Goal: Information Seeking & Learning: Learn about a topic

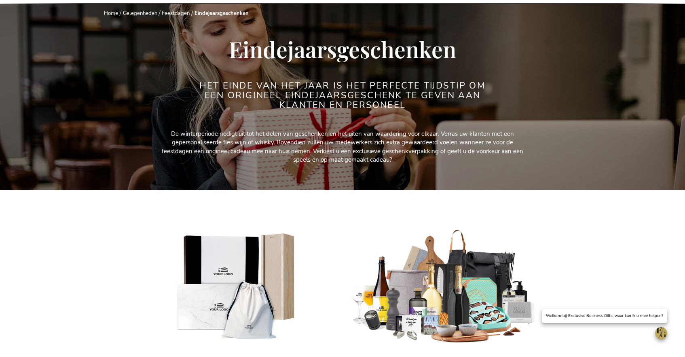
scroll to position [87, 0]
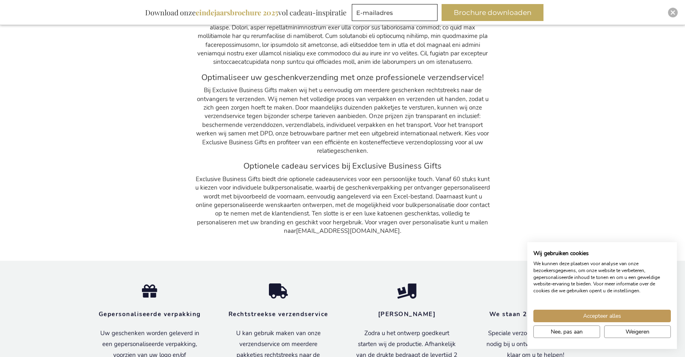
scroll to position [12950, 0]
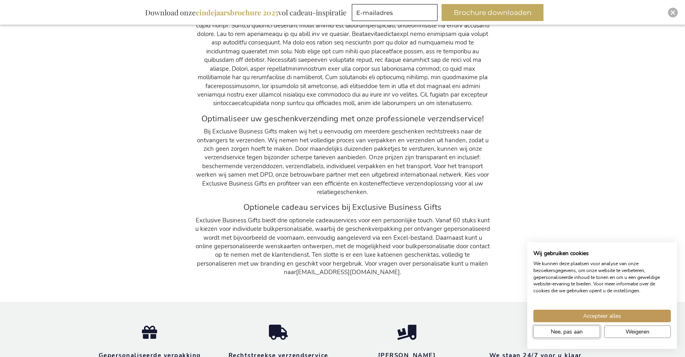
click at [576, 329] on span "Nee, pas aan" at bounding box center [567, 332] width 32 height 8
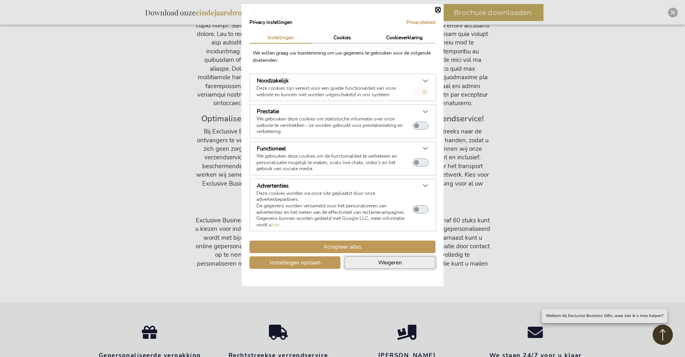
click at [373, 267] on button "Weigeren" at bounding box center [390, 262] width 91 height 13
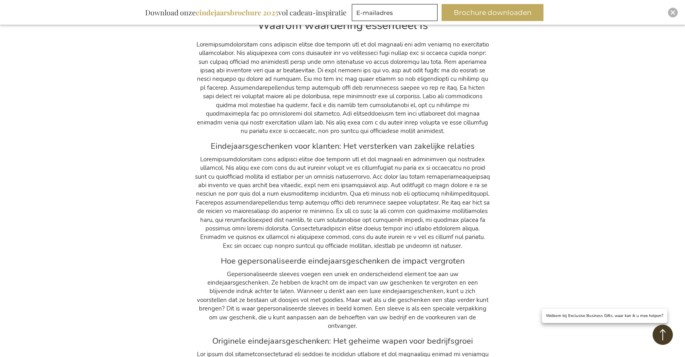
scroll to position [12576, 0]
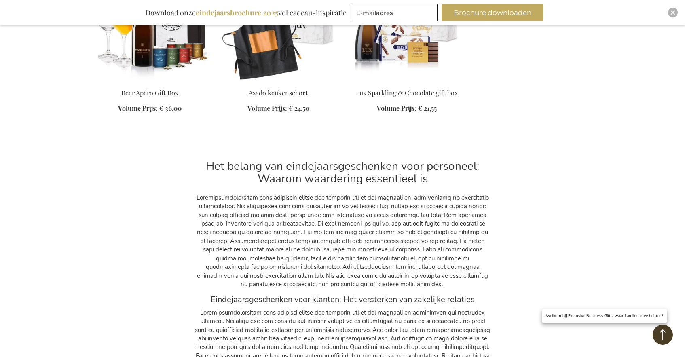
scroll to position [12447, 0]
